Goal: Task Accomplishment & Management: Complete application form

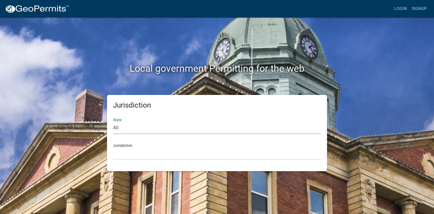
select select "[US_STATE]"
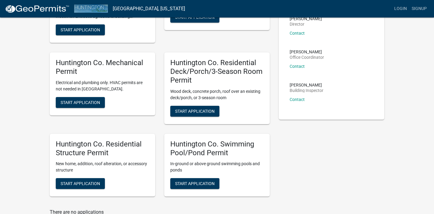
scroll to position [87, 0]
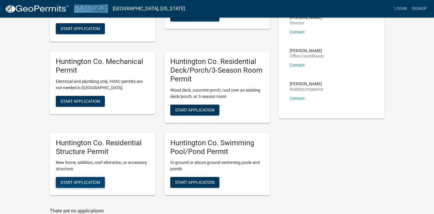
click at [67, 180] on span "Start Application" at bounding box center [80, 182] width 39 height 5
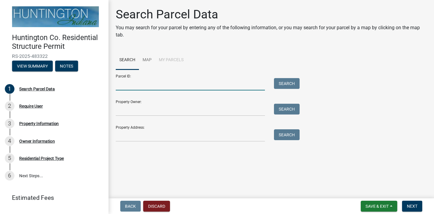
click at [134, 84] on input "Parcel ID:" at bounding box center [190, 84] width 149 height 12
paste input "35-01-36-400-006.100-006"
type input "35-01-36-400-006.100-006"
click at [292, 80] on button "Search" at bounding box center [287, 83] width 26 height 11
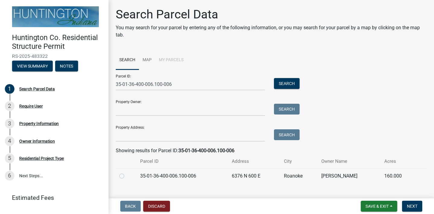
click at [126, 172] on label at bounding box center [126, 172] width 0 height 0
click at [126, 175] on input "radio" at bounding box center [128, 174] width 4 height 4
radio input "true"
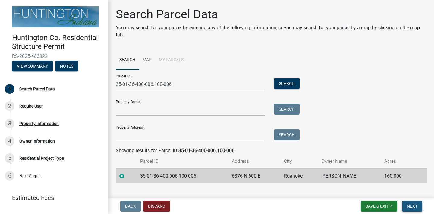
click at [415, 206] on span "Next" at bounding box center [411, 206] width 11 height 5
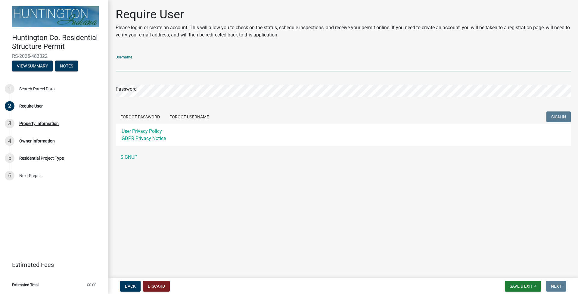
type input "[EMAIL_ADDRESS][DOMAIN_NAME]"
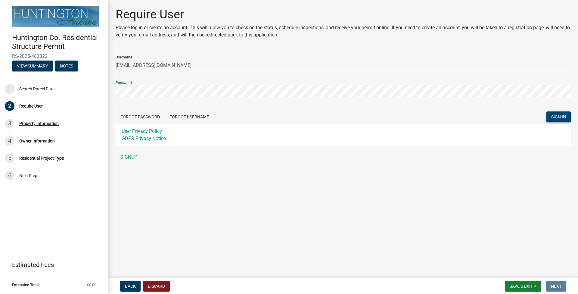
click at [433, 118] on span "SIGN IN" at bounding box center [558, 116] width 15 height 5
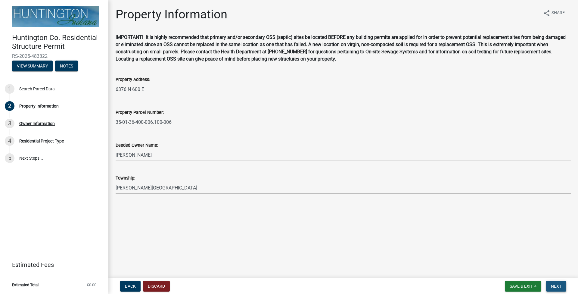
click at [433, 213] on button "Next" at bounding box center [556, 286] width 20 height 11
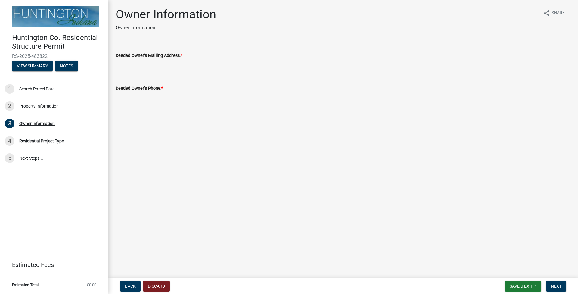
paste input "[STREET_ADDRESS]"
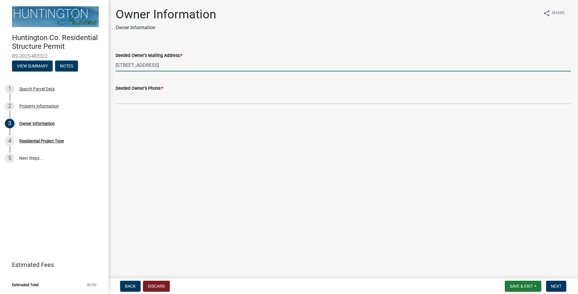
type input "[STREET_ADDRESS]"
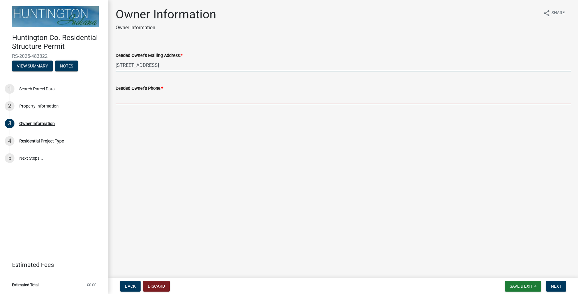
click at [137, 99] on input "Deeded Owner's Phone: *" at bounding box center [343, 98] width 455 height 12
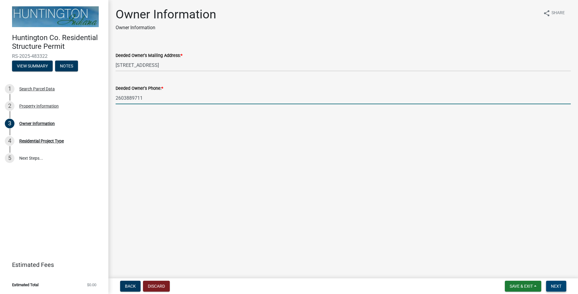
type input "2603889711"
click at [433, 213] on button "Next" at bounding box center [556, 286] width 20 height 11
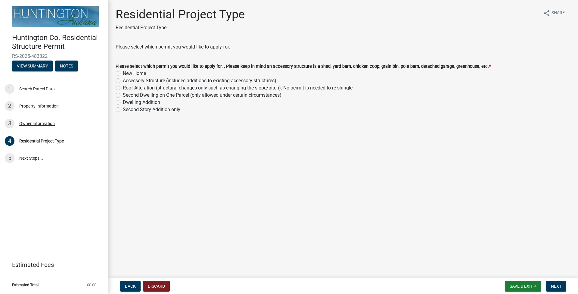
click at [123, 95] on label "Second Dwelling on One Parcel (only allowed under certain circumstances)" at bounding box center [202, 95] width 159 height 7
click at [123, 95] on input "Second Dwelling on One Parcel (only allowed under certain circumstances)" at bounding box center [125, 94] width 4 height 4
radio input "true"
click at [433, 213] on span "Next" at bounding box center [556, 286] width 11 height 5
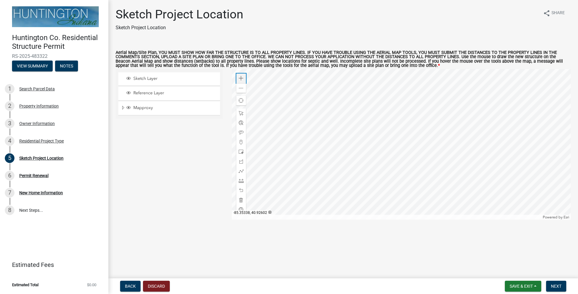
click at [241, 81] on span at bounding box center [241, 78] width 5 height 5
click at [241, 173] on span at bounding box center [241, 171] width 5 height 5
click at [243, 81] on span at bounding box center [241, 78] width 5 height 5
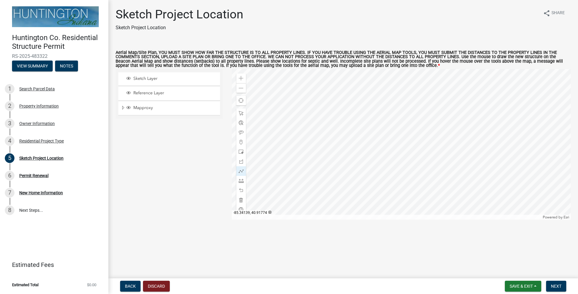
click at [433, 105] on html "Internet Explorer does NOT work with GeoPermits. Get a new browser for more sec…" at bounding box center [289, 147] width 578 height 294
click at [239, 193] on span at bounding box center [241, 190] width 5 height 5
drag, startPoint x: 241, startPoint y: 194, endPoint x: 250, endPoint y: 191, distance: 9.1
click at [242, 193] on span at bounding box center [241, 190] width 5 height 5
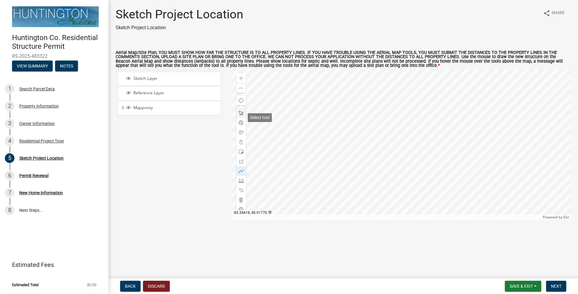
click at [243, 116] on span at bounding box center [241, 113] width 5 height 5
click at [240, 164] on span at bounding box center [241, 161] width 5 height 5
click at [152, 81] on span "Sketch Layer" at bounding box center [175, 78] width 86 height 5
click at [433, 213] on span "Next" at bounding box center [556, 286] width 11 height 5
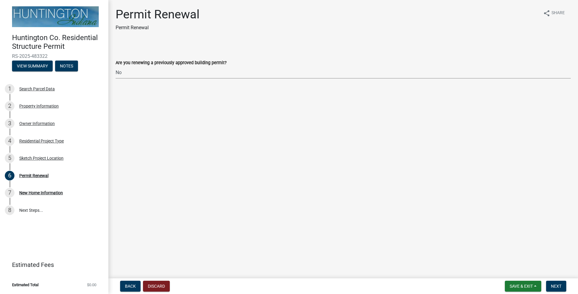
select select "7022fa2c-6c9f-4a5e-8d19-47b221a2a07d"
click at [433, 213] on span "Next" at bounding box center [556, 286] width 11 height 5
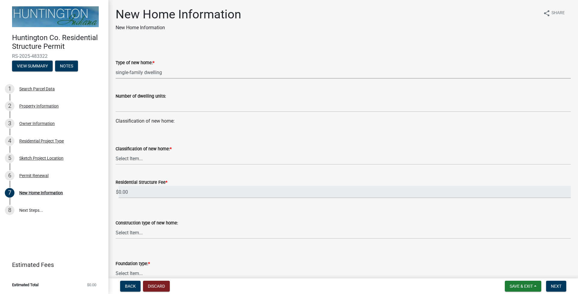
select select "a50e9ddb-1b16-496f-b25c-a9ac2ddf3e7c"
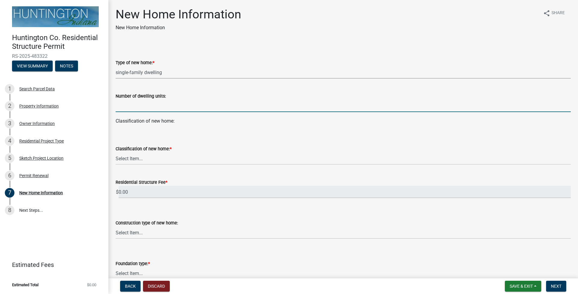
click at [134, 109] on input "text" at bounding box center [343, 106] width 455 height 12
type input "1"
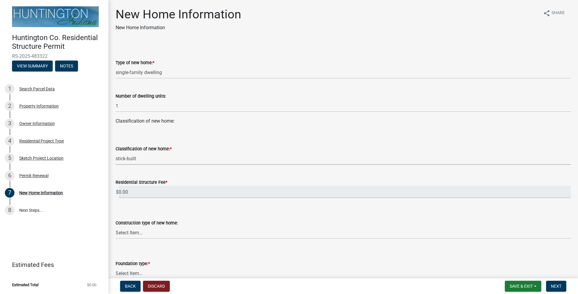
select select "534643a5-49eb-4eef-b055-3574304c1da7"
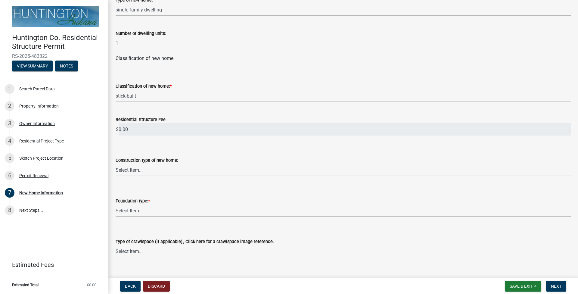
scroll to position [65, 0]
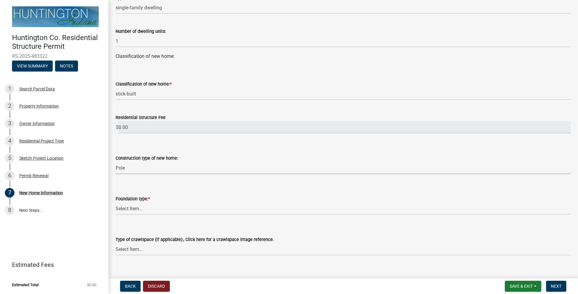
select select "8b01548e-9964-4d4b-b908-cd2ea6df99cb"
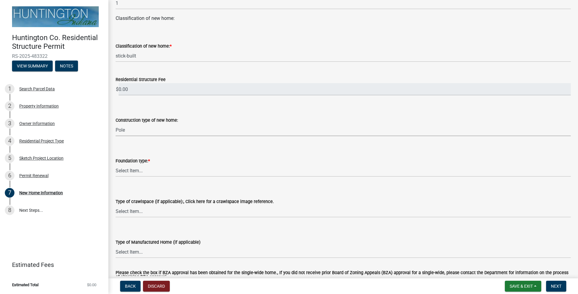
scroll to position [104, 0]
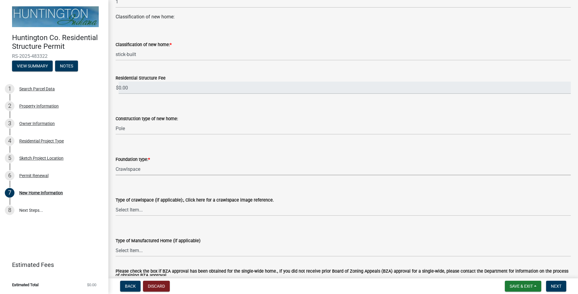
select select "a2da5d02-14d7-41a9-87b6-3865d3a41ac6"
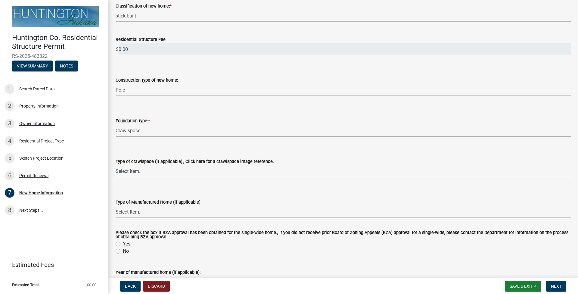
scroll to position [145, 0]
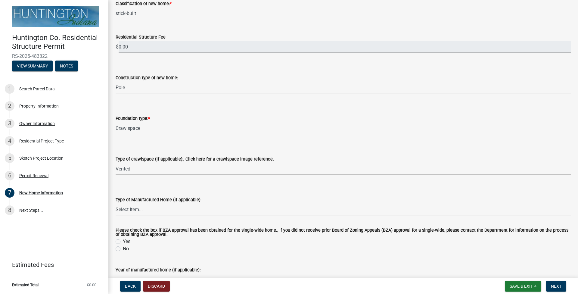
select select "45a382a4-74df-4e2b-8af4-7b29499de306"
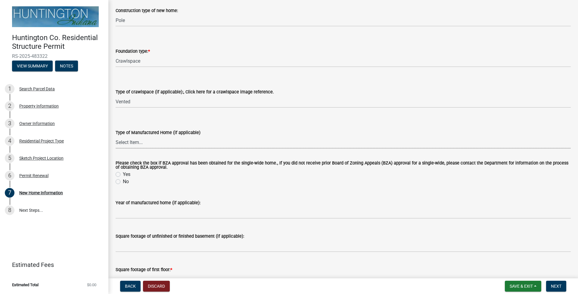
scroll to position [213, 0]
click at [123, 180] on label "No" at bounding box center [126, 181] width 6 height 7
click at [123, 180] on input "No" at bounding box center [125, 180] width 4 height 4
radio input "true"
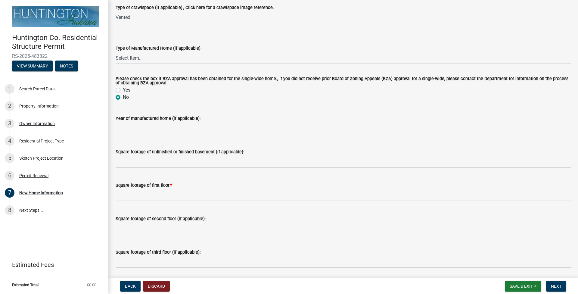
scroll to position [299, 0]
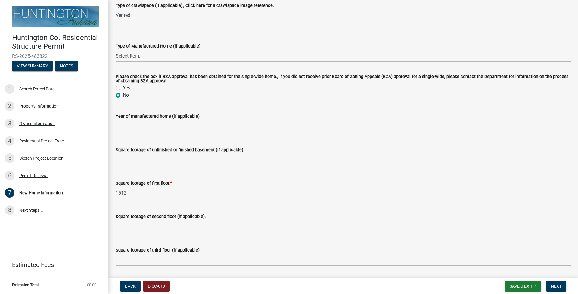
type input "1512"
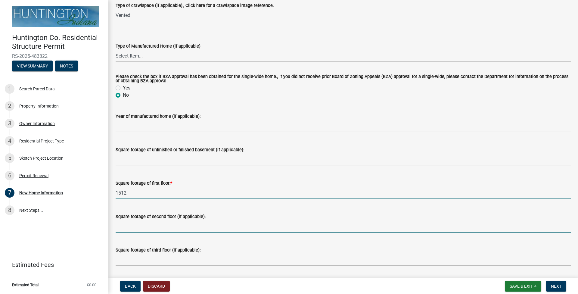
click at [162, 213] on input "text" at bounding box center [343, 226] width 455 height 12
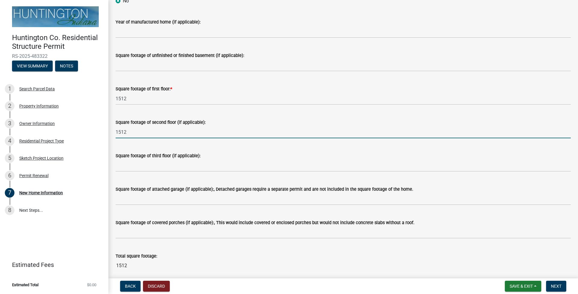
scroll to position [400, 0]
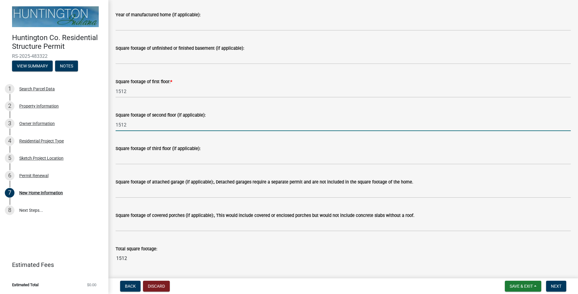
type input "1512"
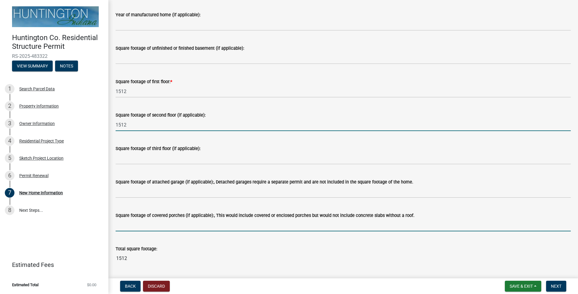
click at [147, 213] on input "text" at bounding box center [343, 225] width 455 height 12
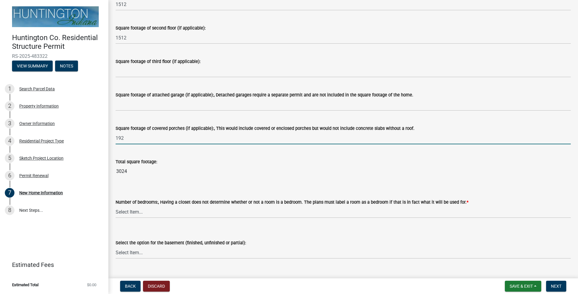
scroll to position [489, 0]
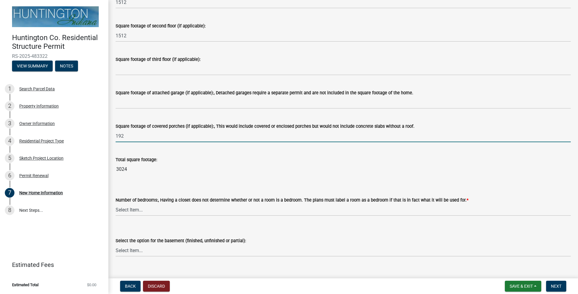
type input "192"
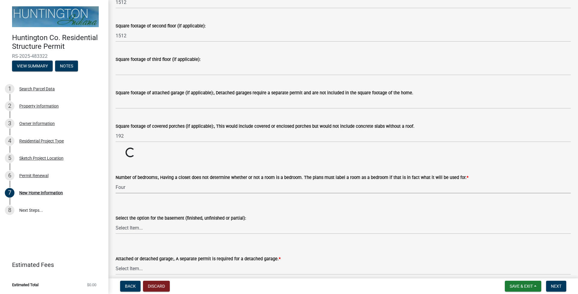
select select "1a03a090-62e5-4356-9173-0798f8675804"
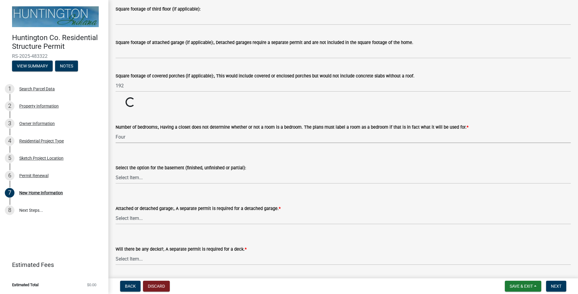
scroll to position [540, 0]
select select "0d9baa0b-888b-4bf4-a03e-d269fc661fad"
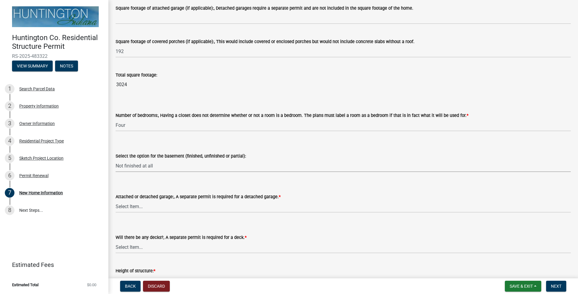
type input "3216"
select select "3ae242a1-a008-4608-b145-635f7b242bc3"
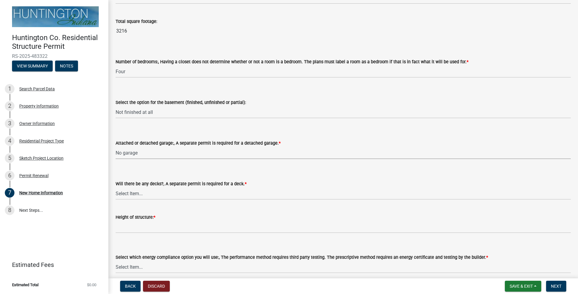
scroll to position [628, 0]
select select "0af2c62b-a54b-41df-9440-7e06c81f5ee1"
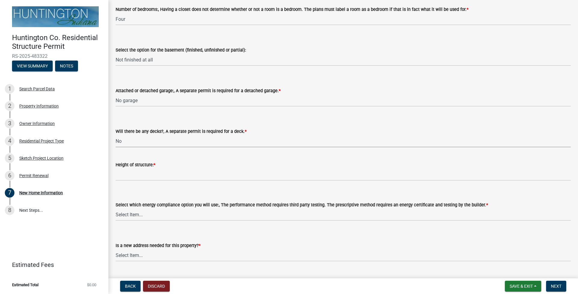
scroll to position [680, 0]
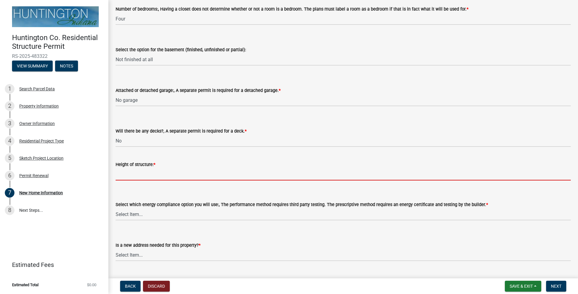
click at [136, 177] on input "Height of structure: *" at bounding box center [343, 174] width 455 height 12
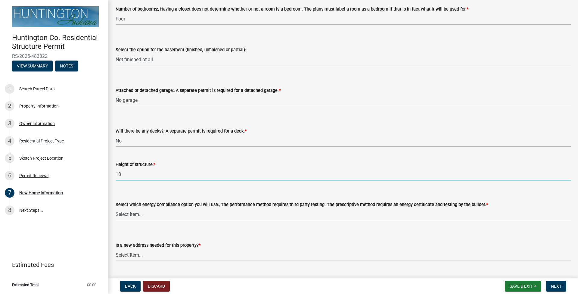
type input "18"
click at [137, 195] on form "Select which energy compliance option you will use:, The performance method req…" at bounding box center [343, 207] width 455 height 27
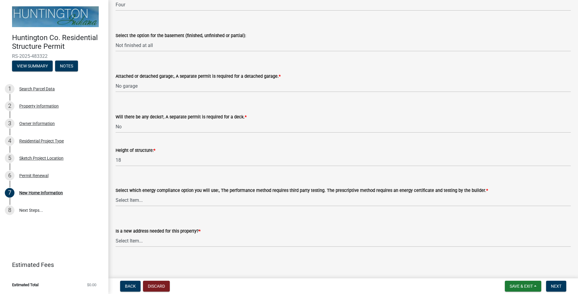
scroll to position [695, 0]
select select "8ebc9eb4-8ddc-4615-a23c-dd01b61ed39a"
select select "d638f1d7-1d1f-46dd-bcea-eee6395e296b"
click at [433, 213] on span "Next" at bounding box center [556, 286] width 11 height 5
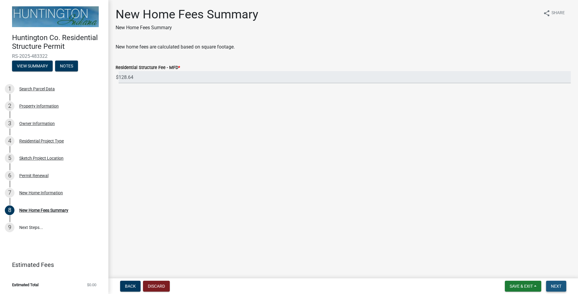
click at [433, 213] on span "Next" at bounding box center [556, 286] width 11 height 5
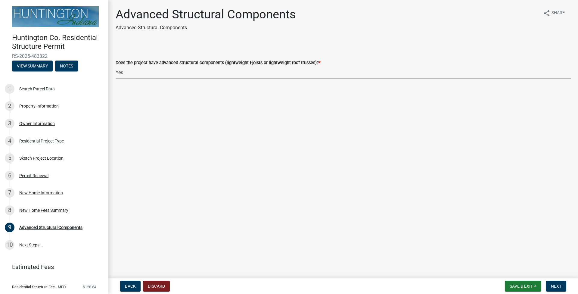
select select "fae8fb42-3835-4822-bdeb-baf422068d54"
click at [433, 213] on span "Next" at bounding box center [556, 286] width 11 height 5
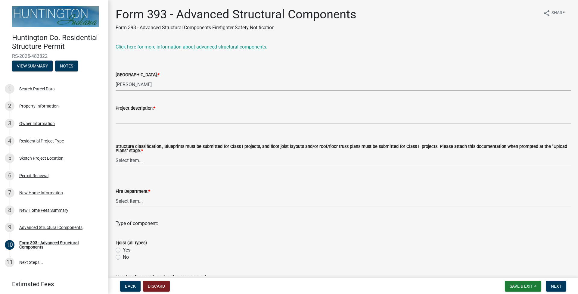
select select "9f609142-0ffd-4386-a099-fcf20030b20b"
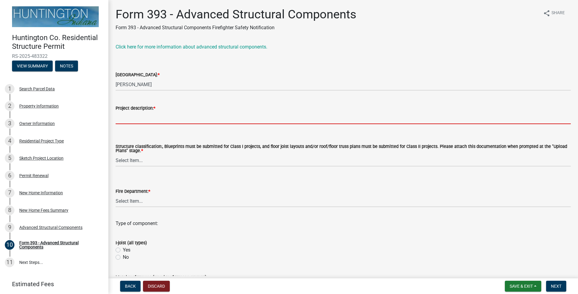
click at [149, 117] on input "Project description: *" at bounding box center [343, 118] width 455 height 12
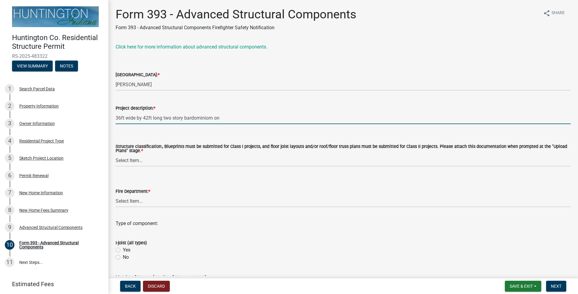
click at [207, 119] on input "36ft wide by 42ft long two story bardominiom on" at bounding box center [343, 118] width 455 height 12
click at [211, 119] on input "36ft wide by 42ft long two story barndo on" at bounding box center [343, 118] width 455 height 12
type input "36ft wide by 42ft long two story barndo on a full crawlspace with engineered 3p…"
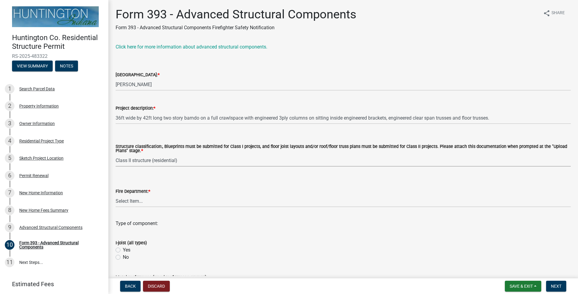
select select "e1fb1a9e-62ba-46b6-80e1-ba71a6ca05ff"
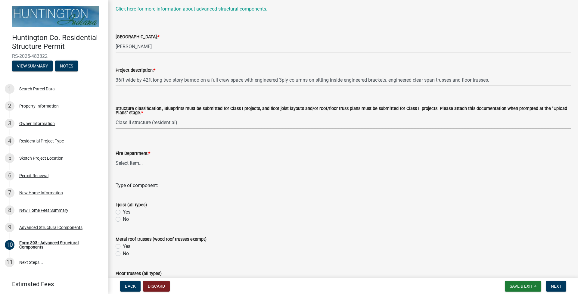
scroll to position [39, 0]
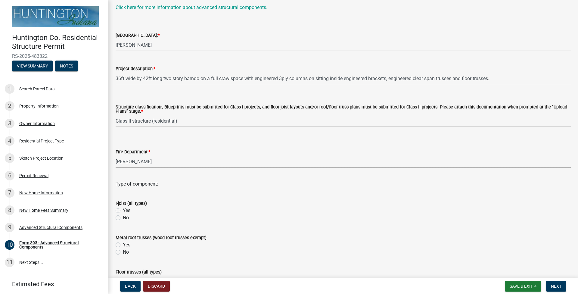
select select "f87749c6-1e3a-47d5-8fa1-214d83d2fe5d"
click at [37, 107] on div "Property Information" at bounding box center [38, 106] width 39 height 4
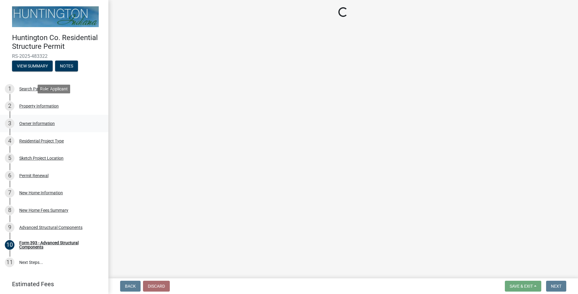
scroll to position [0, 0]
click at [39, 140] on div "Residential Project Type" at bounding box center [41, 141] width 45 height 4
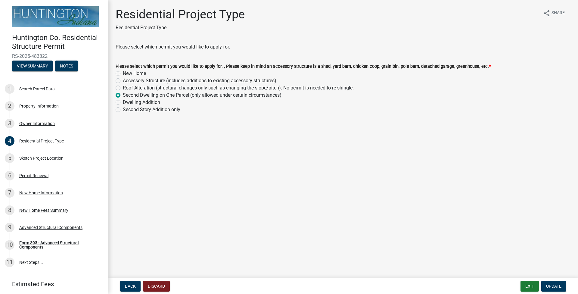
click at [123, 73] on label "New Home" at bounding box center [134, 73] width 23 height 7
click at [123, 73] on input "New Home" at bounding box center [125, 72] width 4 height 4
radio input "true"
click at [433, 213] on span "Update" at bounding box center [553, 286] width 15 height 5
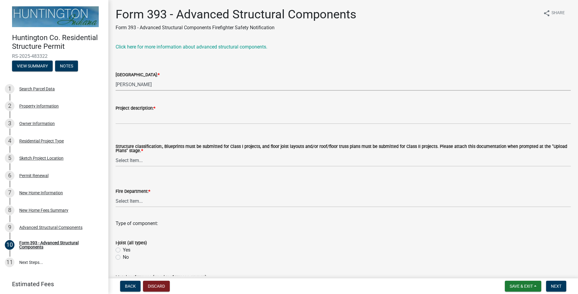
select select "9f609142-0ffd-4386-a099-fcf20030b20b"
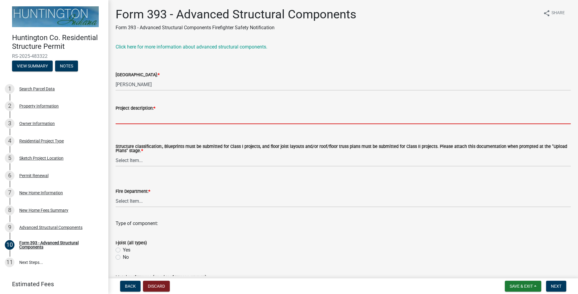
click at [143, 120] on input "Project description: *" at bounding box center [343, 118] width 455 height 12
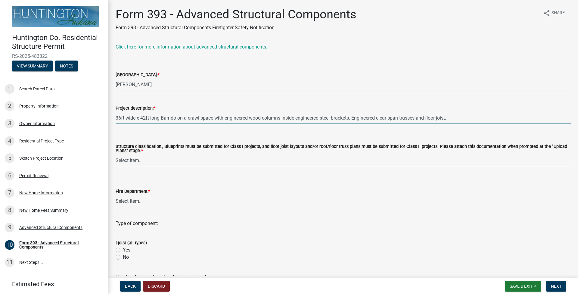
type input "36ft wide x 42ft long Barndo on a crawl space with engineered wood columns insi…"
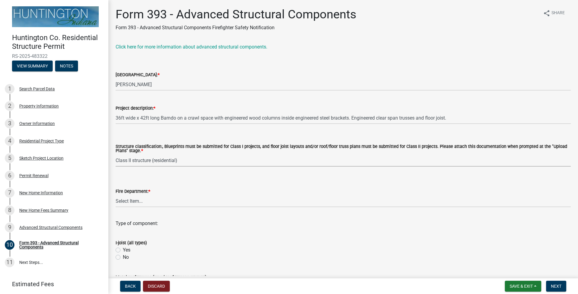
select select "e1fb1a9e-62ba-46b6-80e1-ba71a6ca05ff"
select select "f87749c6-1e3a-47d5-8fa1-214d83d2fe5d"
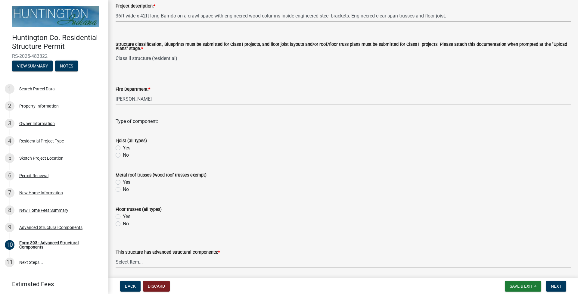
scroll to position [103, 0]
click at [123, 147] on label "Yes" at bounding box center [127, 147] width 8 height 7
click at [123, 147] on input "Yes" at bounding box center [125, 146] width 4 height 4
radio input "true"
click at [123, 190] on label "No" at bounding box center [126, 188] width 6 height 7
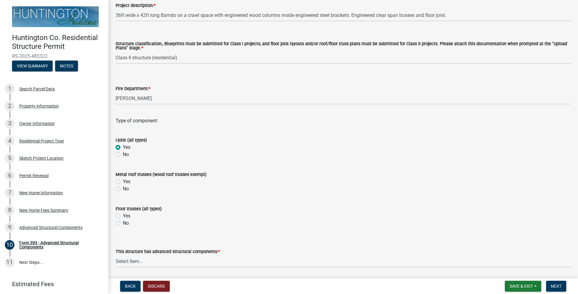
click at [123, 189] on input "No" at bounding box center [125, 187] width 4 height 4
radio input "true"
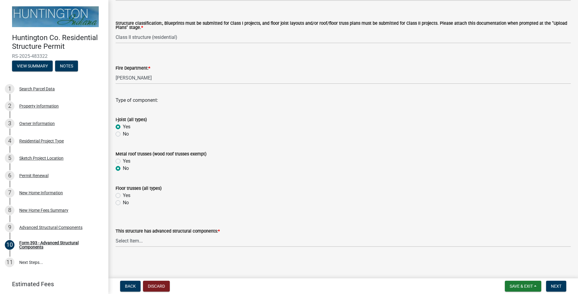
scroll to position [123, 0]
click at [123, 195] on label "Yes" at bounding box center [127, 195] width 8 height 7
click at [123, 195] on input "Yes" at bounding box center [125, 194] width 4 height 4
radio input "true"
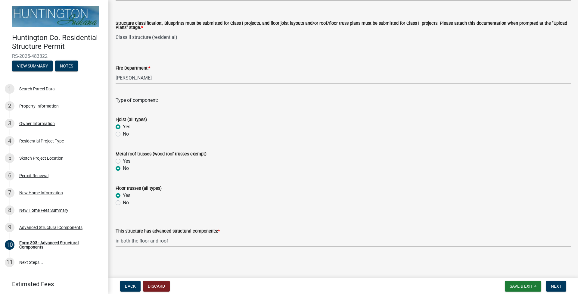
select select "bf8823c8-7df5-476f-bc0a-d19baea9bc33"
click at [433, 213] on span "Next" at bounding box center [556, 286] width 11 height 5
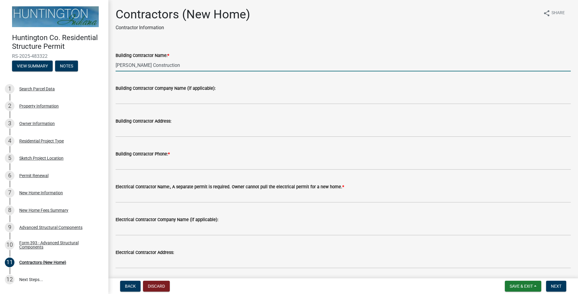
drag, startPoint x: 178, startPoint y: 63, endPoint x: 96, endPoint y: 66, distance: 81.9
click at [96, 66] on div "Huntington Co. Residential Structure Permit RS-2025-483322 View Summary Notes 1…" at bounding box center [289, 147] width 578 height 294
type input "[PERSON_NAME]"
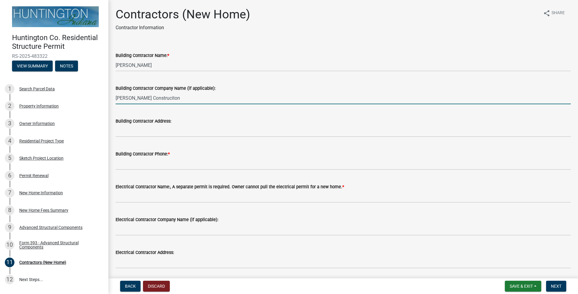
click at [153, 100] on input "[PERSON_NAME] Construciton" at bounding box center [343, 98] width 455 height 12
type input "[PERSON_NAME] Construction"
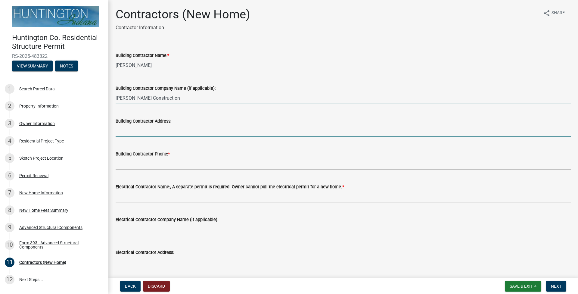
click at [128, 127] on input "Building Contractor Address:" at bounding box center [343, 131] width 455 height 12
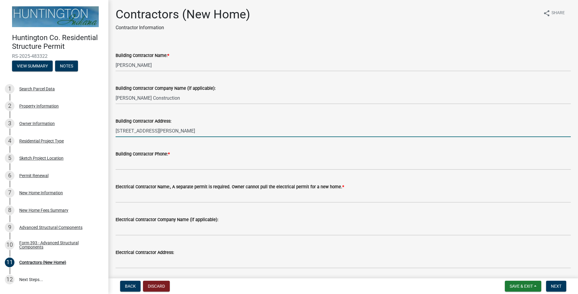
type input "[STREET_ADDRESS][PERSON_NAME]"
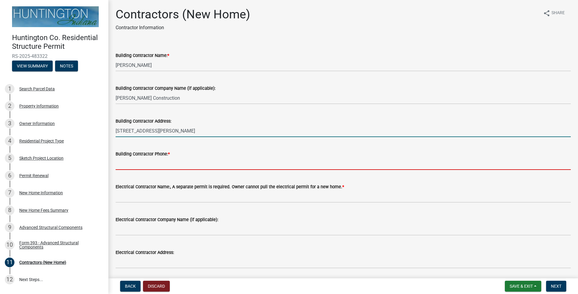
click at [147, 161] on input "Building Contractor Phone: *" at bounding box center [343, 163] width 455 height 12
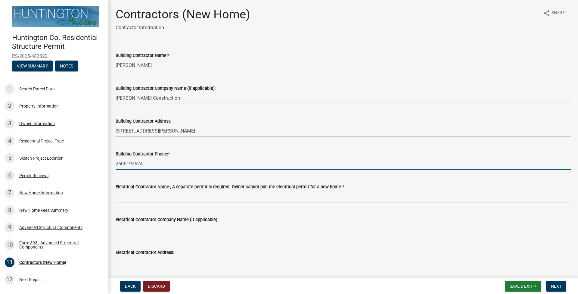
type input "2605192624"
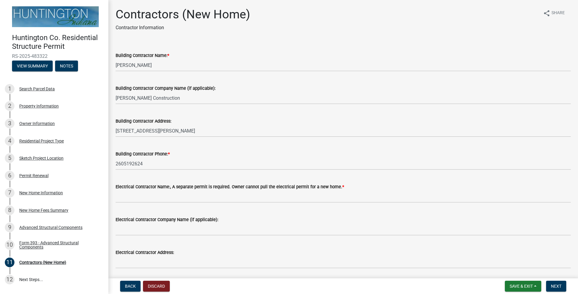
click at [141, 203] on wm-data-entity-input "Electrical Contractor Name:, A separate permit is required. Owner cannot pull t…" at bounding box center [343, 191] width 455 height 33
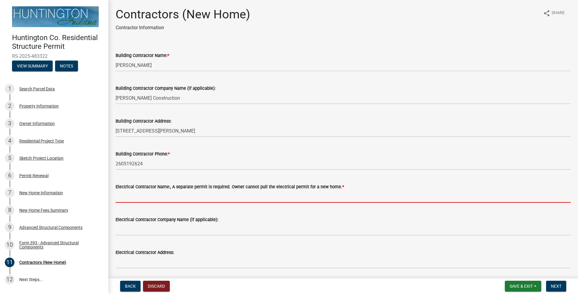
click at [132, 198] on input "Electrical Contractor Name:, A separate permit is required. Owner cannot pull t…" at bounding box center [343, 196] width 455 height 12
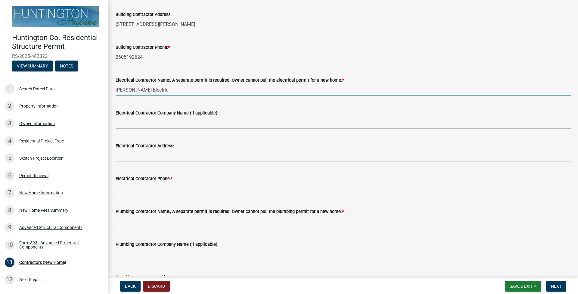
scroll to position [111, 0]
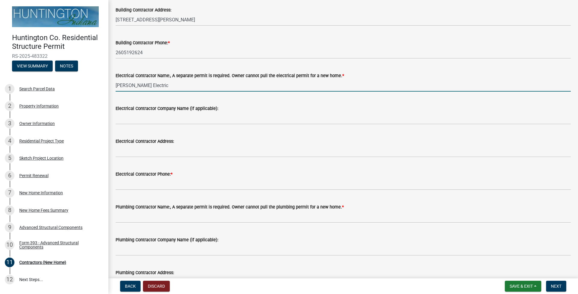
type input "[PERSON_NAME] Electric"
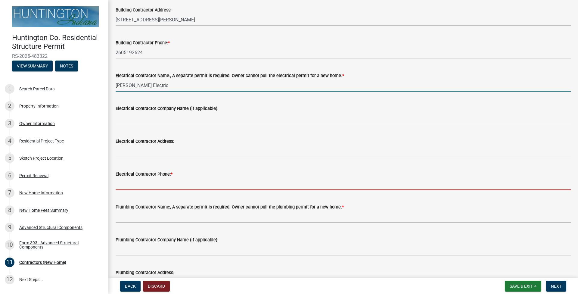
click at [140, 188] on input "Electrical Contractor Phone: *" at bounding box center [343, 184] width 455 height 12
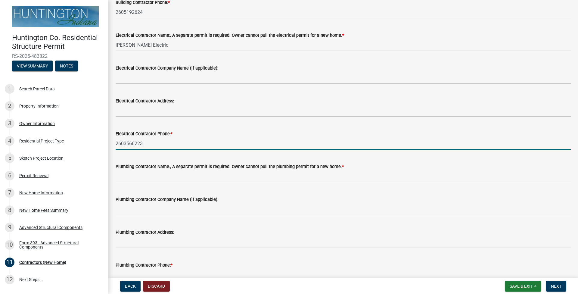
scroll to position [153, 0]
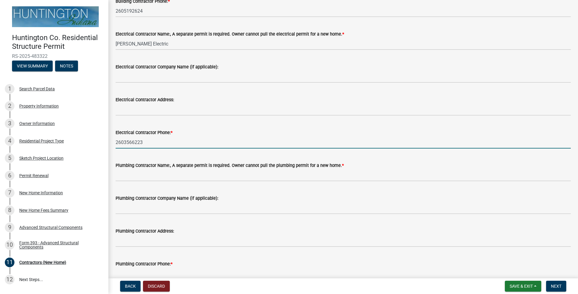
type input "2603566223"
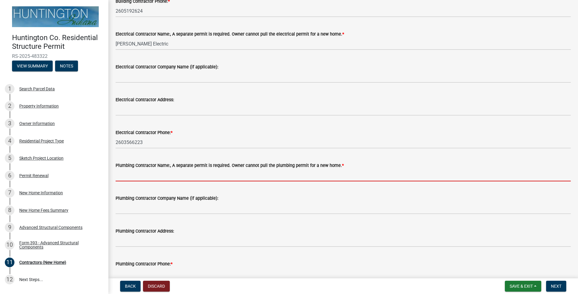
click at [124, 174] on input "Plumbing Contractor Name:, A separate permit is required. Owner cannot pull the…" at bounding box center [343, 175] width 455 height 12
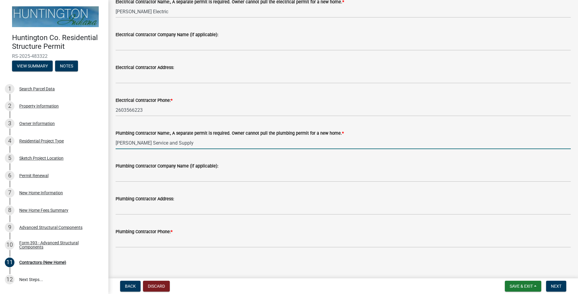
scroll to position [185, 0]
type input "[PERSON_NAME] Service and Supply"
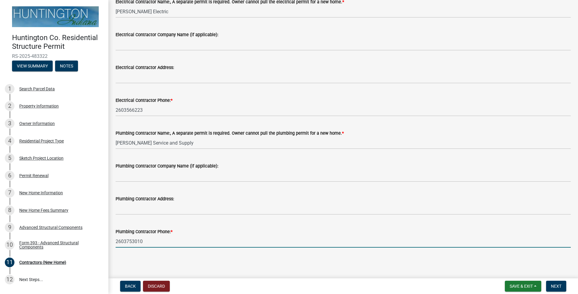
scroll to position [0, 0]
type input "2603753010"
click at [433, 213] on span "Next" at bounding box center [556, 286] width 11 height 5
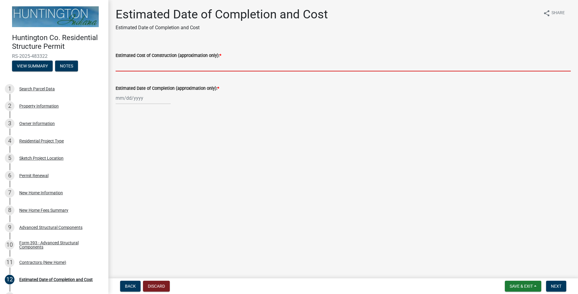
click at [137, 65] on input "Estimated Cost of Construction (approximation only): *" at bounding box center [343, 65] width 455 height 12
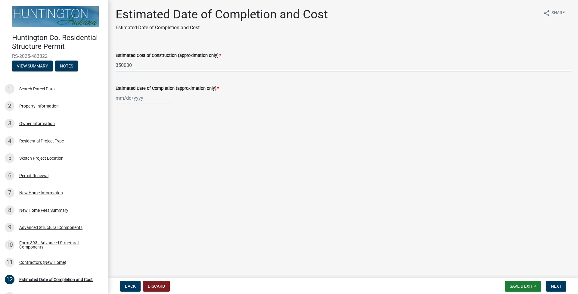
type input "350000"
click at [120, 100] on div at bounding box center [143, 98] width 55 height 12
select select "9"
select select "2025"
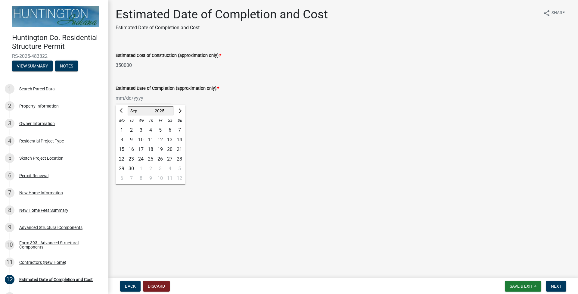
click at [179, 112] on span "Next month" at bounding box center [179, 110] width 5 height 5
select select "1"
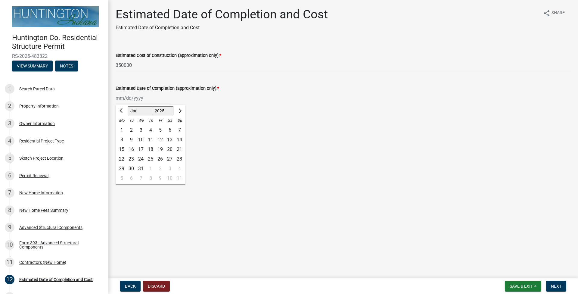
select select "2026"
click at [179, 112] on span "Next month" at bounding box center [179, 110] width 5 height 5
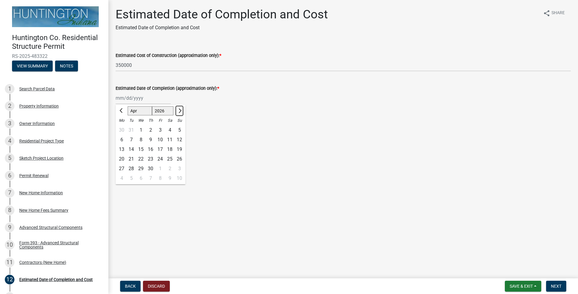
select select "5"
click at [160, 129] on div "1" at bounding box center [160, 130] width 10 height 10
type input "[DATE]"
select select "5"
select select "2026"
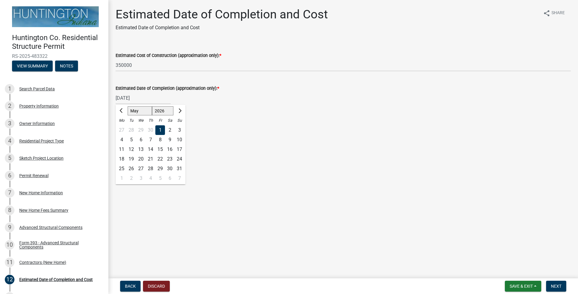
click at [129, 98] on div "[DATE] Jan Feb Mar Apr May Jun [DATE] Aug Sep Oct Nov [DATE] 1527 1528 1529 153…" at bounding box center [143, 98] width 55 height 12
click at [179, 108] on button "Next month" at bounding box center [179, 111] width 7 height 10
select select "6"
click at [123, 129] on div "1" at bounding box center [122, 130] width 10 height 10
type input "[DATE]"
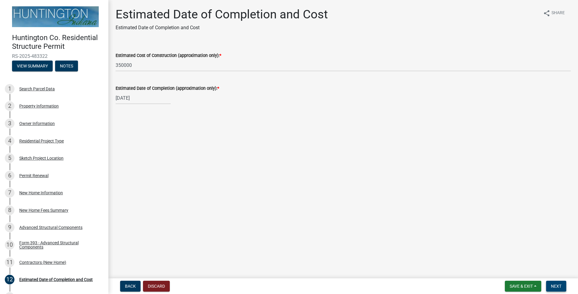
click at [433, 213] on span "Next" at bounding box center [556, 286] width 11 height 5
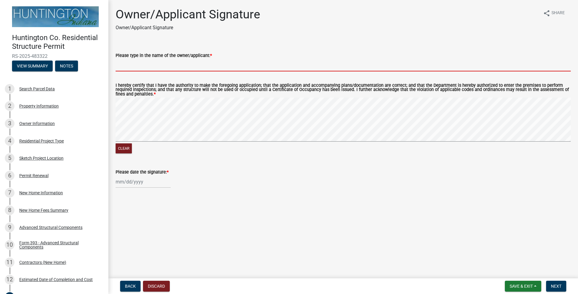
click at [129, 62] on input "Please type in the name of the owner/applicant: *" at bounding box center [343, 65] width 455 height 12
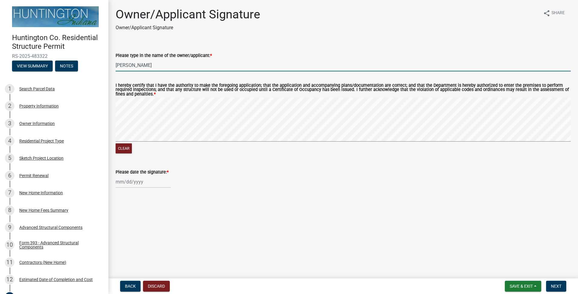
click at [417, 144] on div "Clear" at bounding box center [343, 126] width 455 height 57
type input "[PERSON_NAME]"
click at [119, 187] on div at bounding box center [143, 182] width 55 height 12
select select "9"
select select "2025"
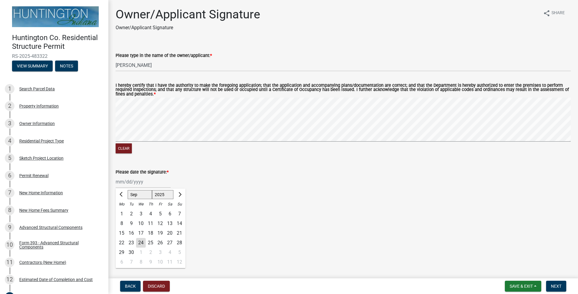
click at [139, 213] on div "24" at bounding box center [141, 243] width 10 height 10
type input "[DATE]"
click at [433, 213] on span "Next" at bounding box center [556, 286] width 11 height 5
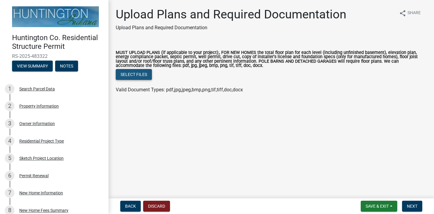
click at [137, 77] on button "Select files" at bounding box center [134, 74] width 36 height 11
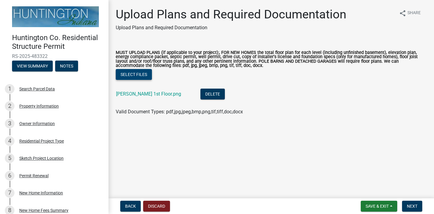
click at [143, 73] on button "Select files" at bounding box center [134, 74] width 36 height 11
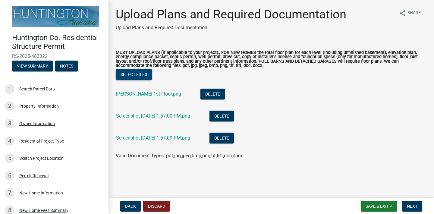
click at [140, 76] on button "Select files" at bounding box center [134, 74] width 36 height 11
click at [134, 74] on button "Select files" at bounding box center [134, 74] width 36 height 11
click at [136, 74] on button "Select files" at bounding box center [134, 74] width 36 height 11
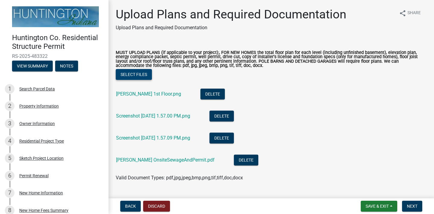
click at [132, 74] on button "Select files" at bounding box center [134, 74] width 36 height 11
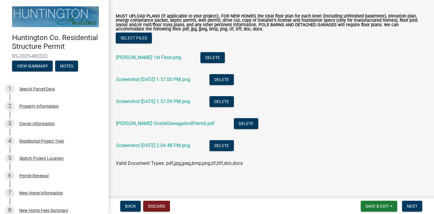
scroll to position [36, 0]
click at [417, 205] on button "Next" at bounding box center [412, 206] width 20 height 11
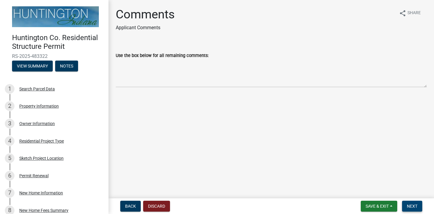
click at [412, 204] on span "Next" at bounding box center [411, 206] width 11 height 5
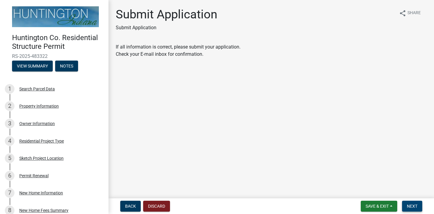
click at [411, 204] on span "Next" at bounding box center [411, 206] width 11 height 5
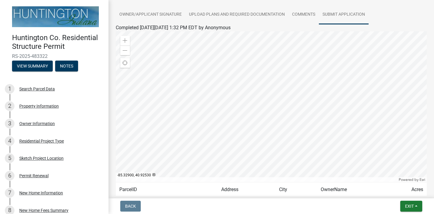
scroll to position [98, 0]
click at [411, 205] on span "Exit" at bounding box center [409, 206] width 9 height 5
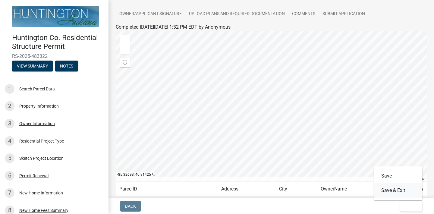
click at [396, 187] on button "Save & Exit" at bounding box center [398, 190] width 48 height 14
